Goal: Task Accomplishment & Management: Use online tool/utility

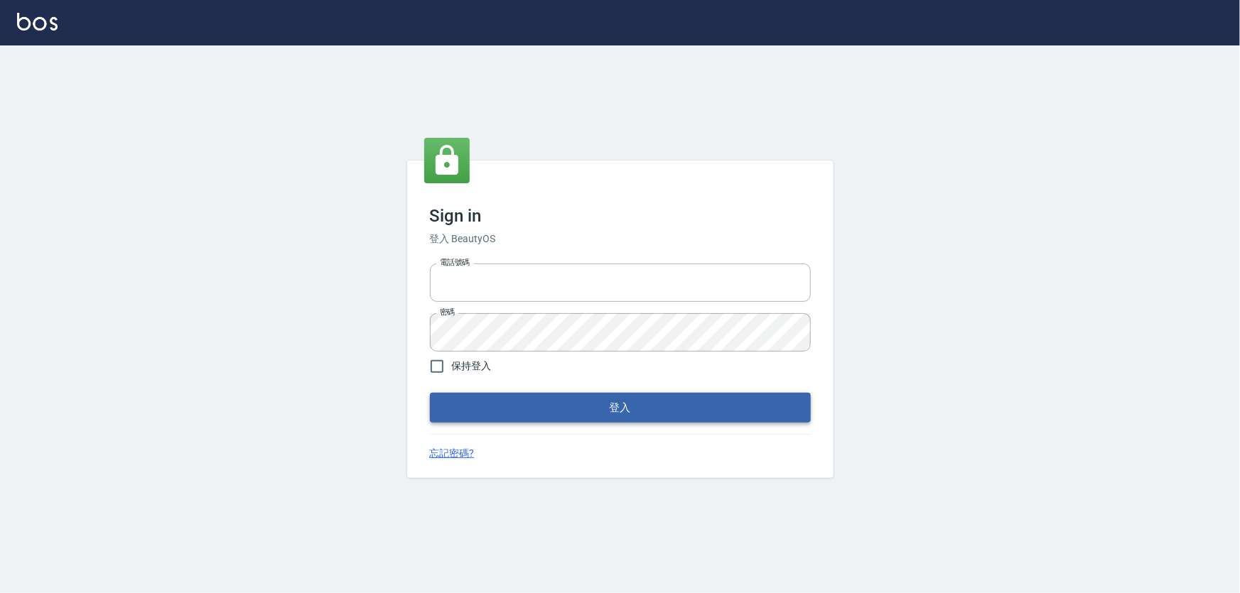
type input "0966106859"
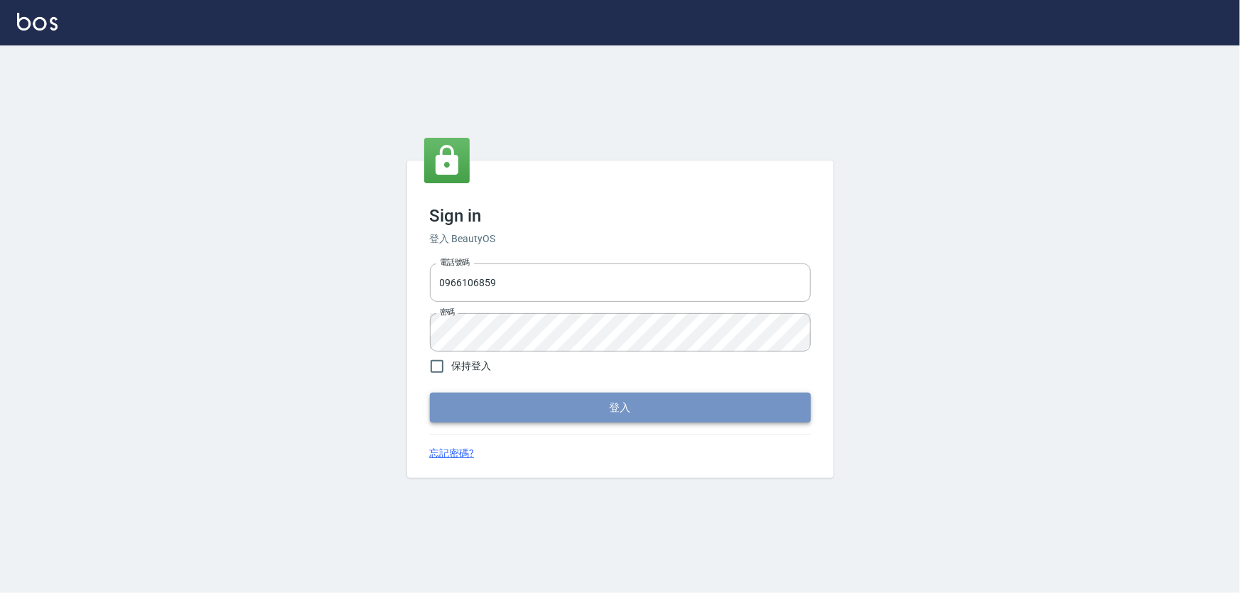
click at [514, 418] on button "登入" at bounding box center [620, 408] width 381 height 30
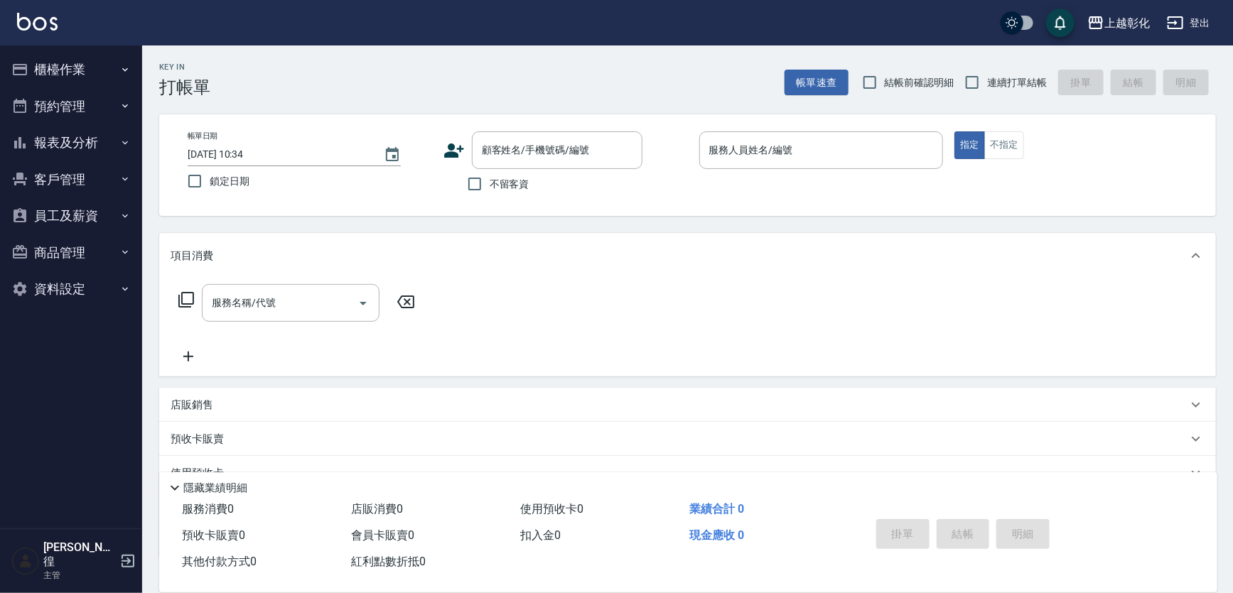
click at [92, 75] on button "櫃檯作業" at bounding box center [71, 69] width 131 height 37
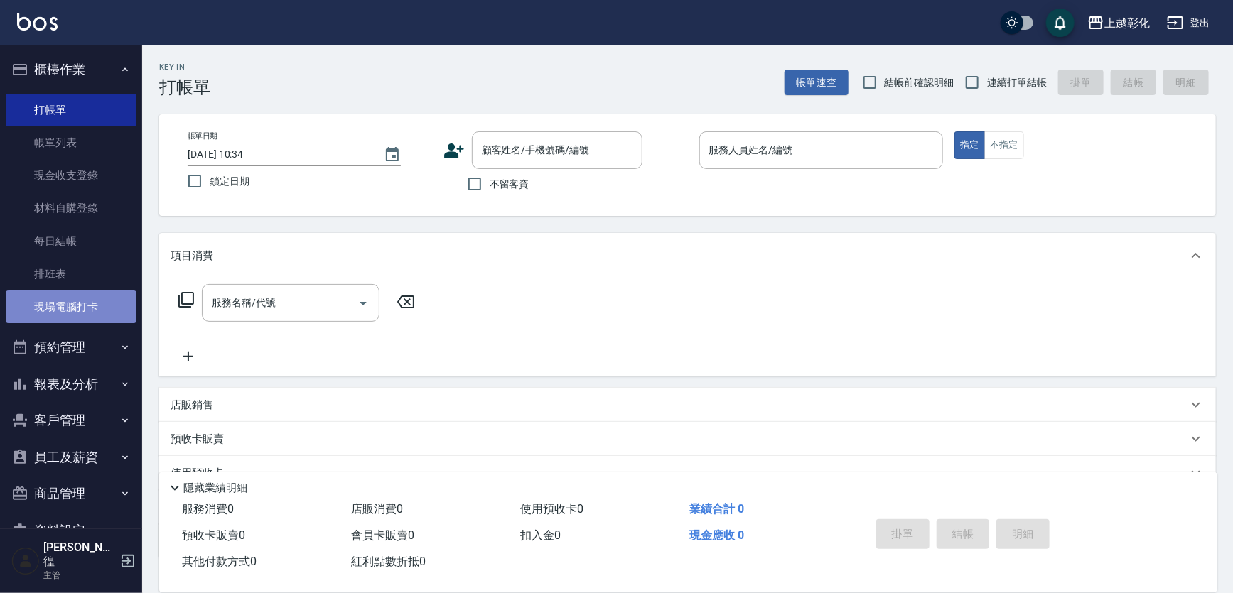
click at [77, 298] on link "現場電腦打卡" at bounding box center [71, 307] width 131 height 33
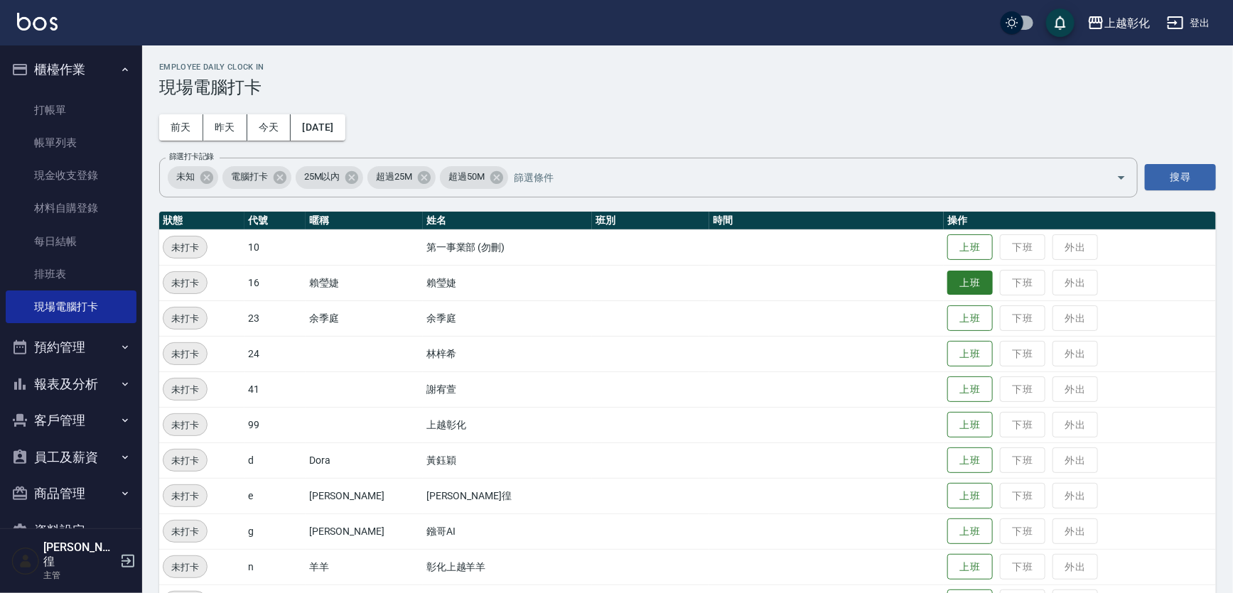
click at [947, 290] on button "上班" at bounding box center [969, 283] width 45 height 25
click at [947, 392] on button "上班" at bounding box center [969, 389] width 45 height 25
